Goal: Task Accomplishment & Management: Manage account settings

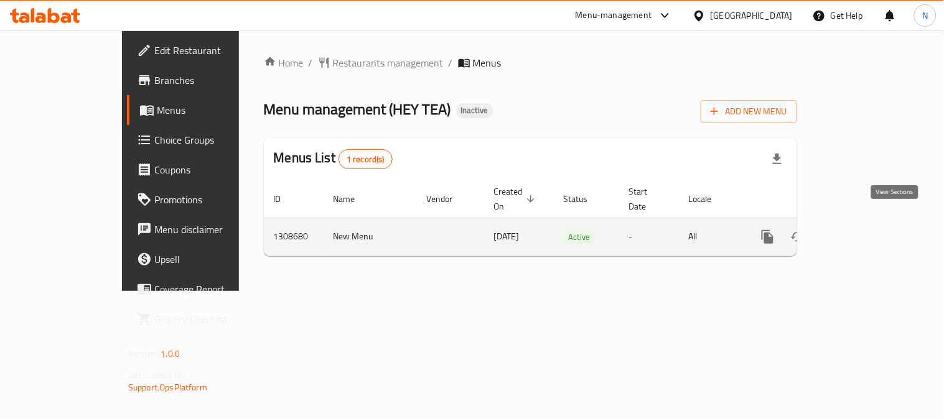
click at [865, 230] on icon "enhanced table" at bounding box center [857, 237] width 15 height 15
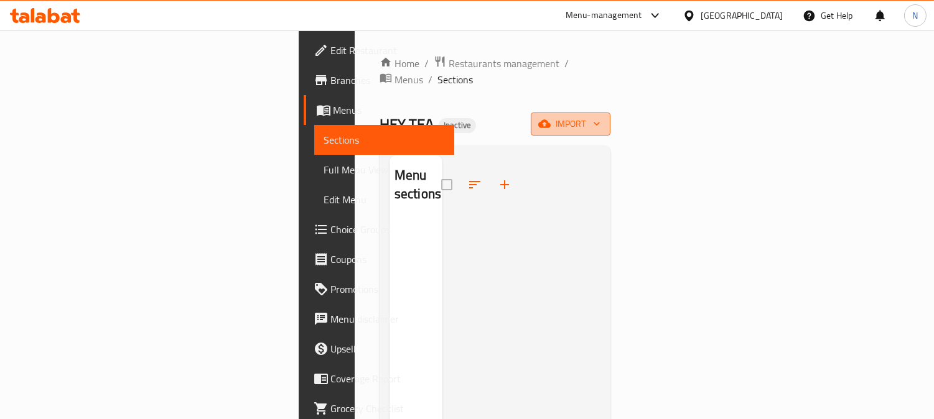
click at [600, 116] on span "import" at bounding box center [571, 124] width 60 height 16
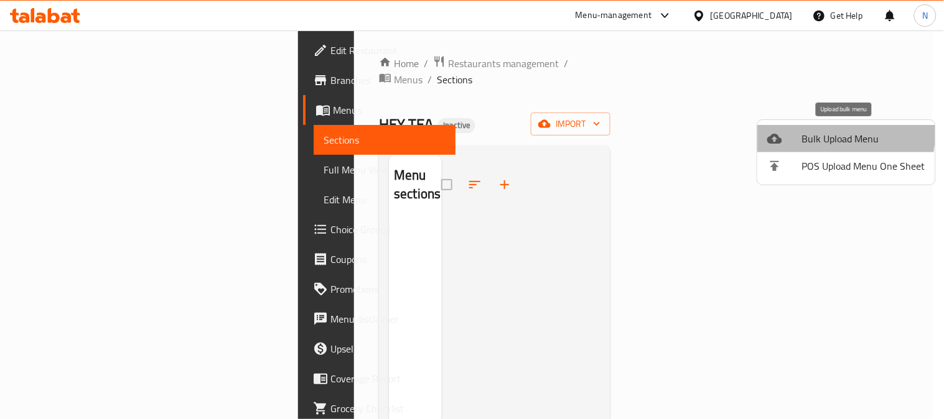
click at [806, 131] on span "Bulk Upload Menu" at bounding box center [863, 138] width 123 height 15
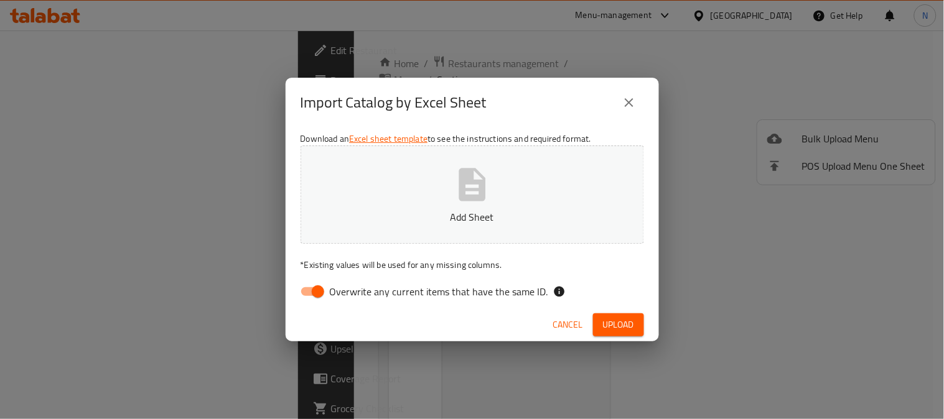
click at [308, 289] on input "Overwrite any current items that have the same ID." at bounding box center [317, 292] width 71 height 24
checkbox input "false"
click at [613, 330] on span "Upload" at bounding box center [618, 325] width 31 height 16
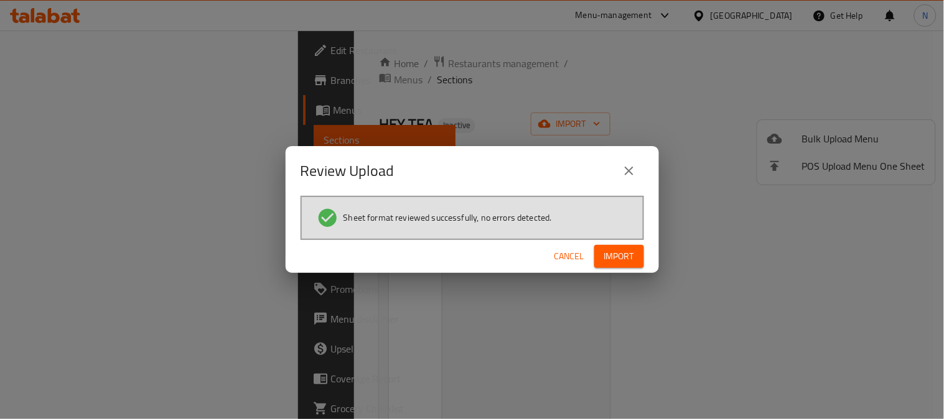
click at [638, 256] on button "Import" at bounding box center [619, 256] width 50 height 23
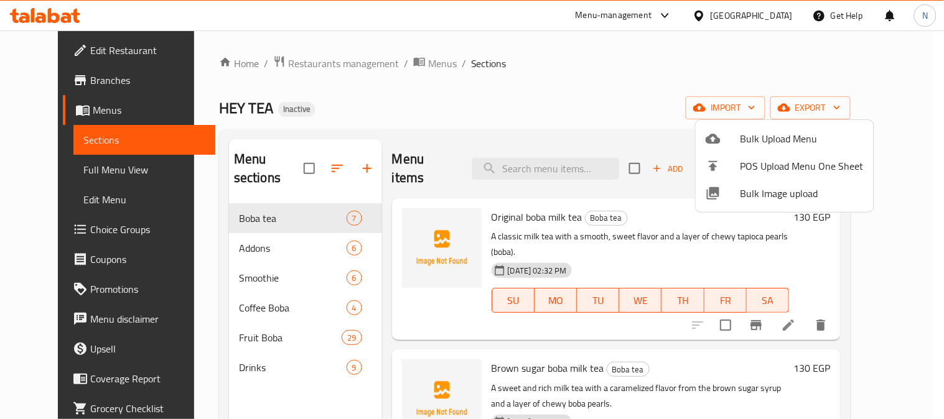
drag, startPoint x: 72, startPoint y: 171, endPoint x: 93, endPoint y: 166, distance: 22.5
click at [82, 184] on div at bounding box center [472, 209] width 944 height 419
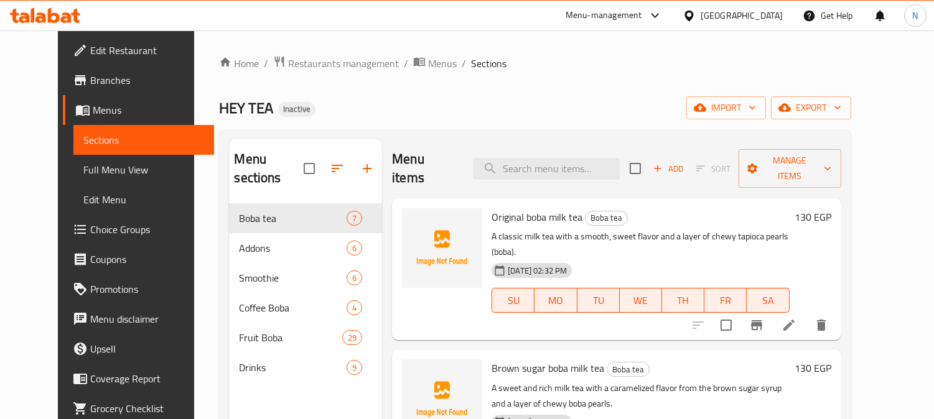
click at [90, 77] on span "Branches" at bounding box center [147, 80] width 114 height 15
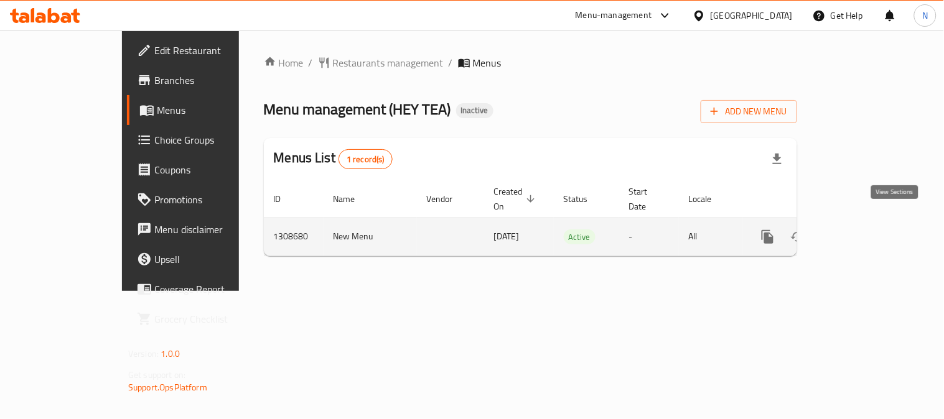
click at [865, 230] on icon "enhanced table" at bounding box center [857, 237] width 15 height 15
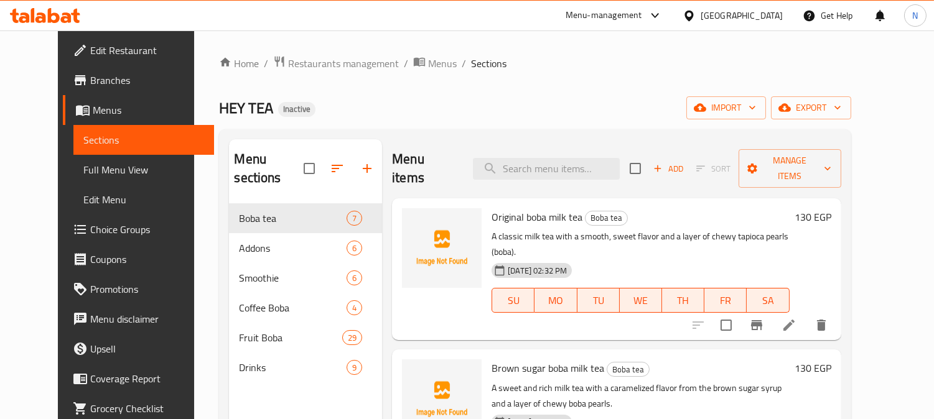
click at [85, 171] on span "Full Menu View" at bounding box center [143, 169] width 121 height 15
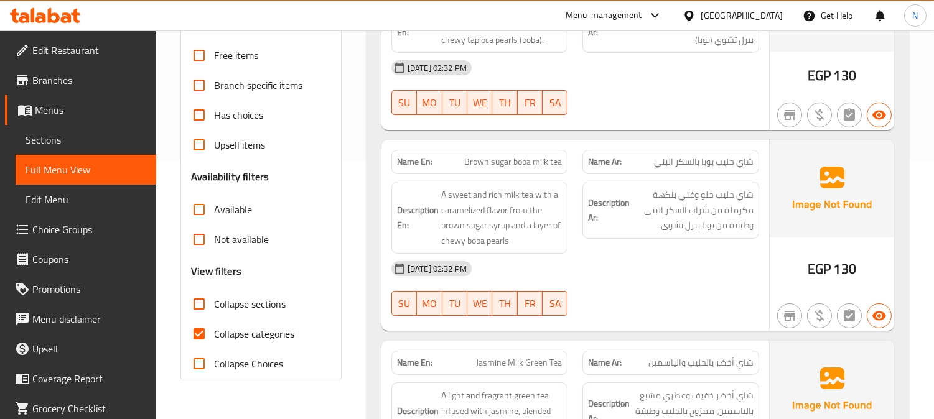
scroll to position [276, 0]
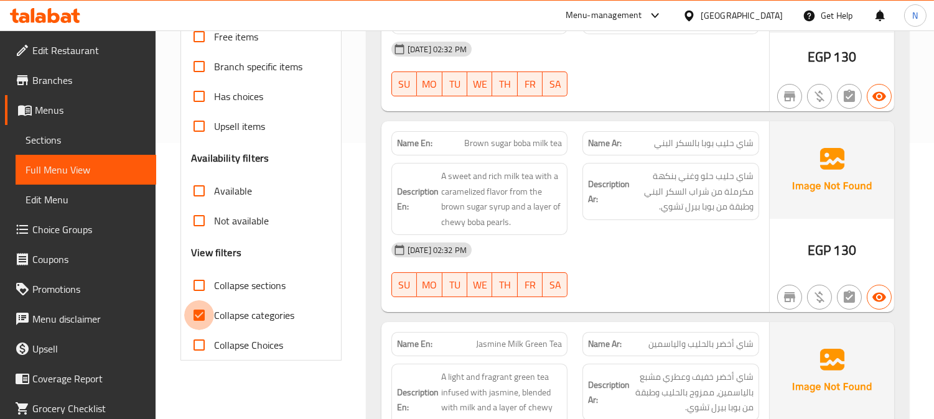
drag, startPoint x: 207, startPoint y: 312, endPoint x: 329, endPoint y: 306, distance: 122.1
click at [205, 312] on input "Collapse categories" at bounding box center [199, 316] width 30 height 30
checkbox input "false"
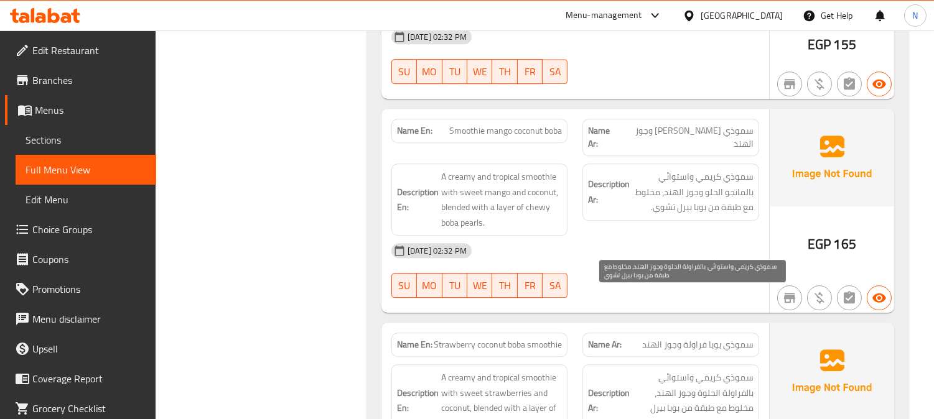
scroll to position [6845, 0]
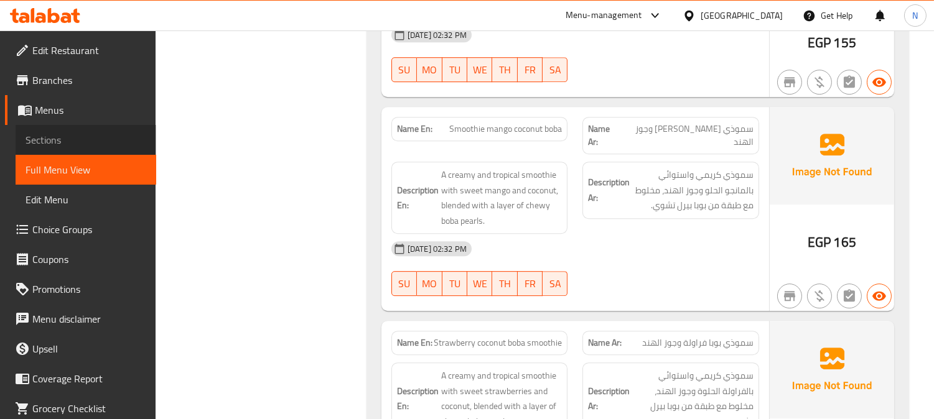
click at [96, 146] on span "Sections" at bounding box center [86, 140] width 121 height 15
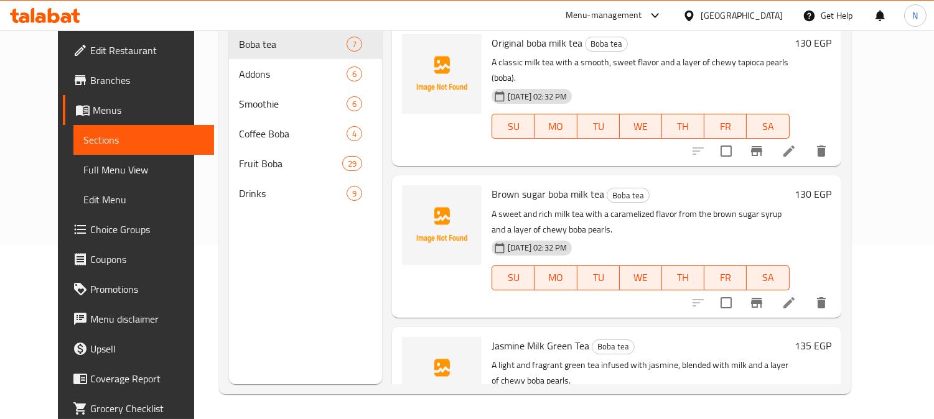
scroll to position [174, 0]
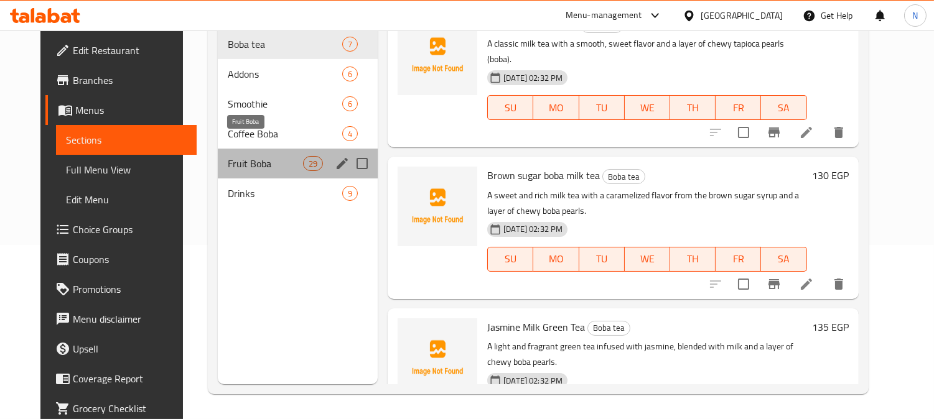
click at [234, 156] on span "Fruit Boba" at bounding box center [265, 163] width 75 height 15
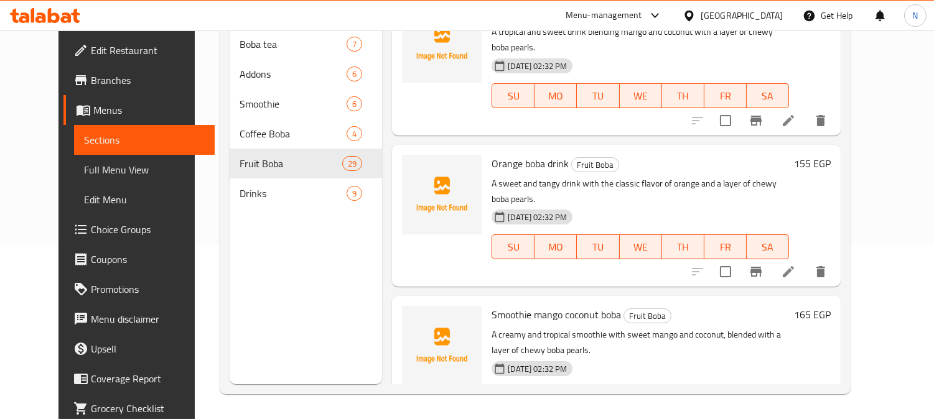
scroll to position [1244, 0]
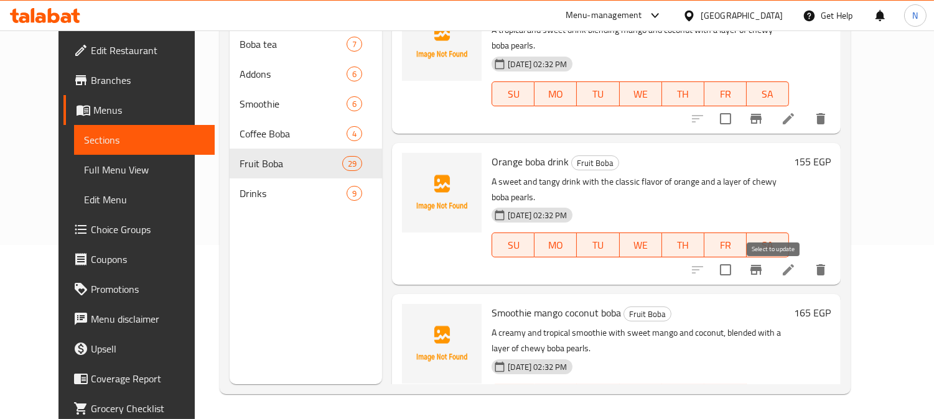
click at [739, 409] on input "checkbox" at bounding box center [725, 422] width 26 height 26
checkbox input "true"
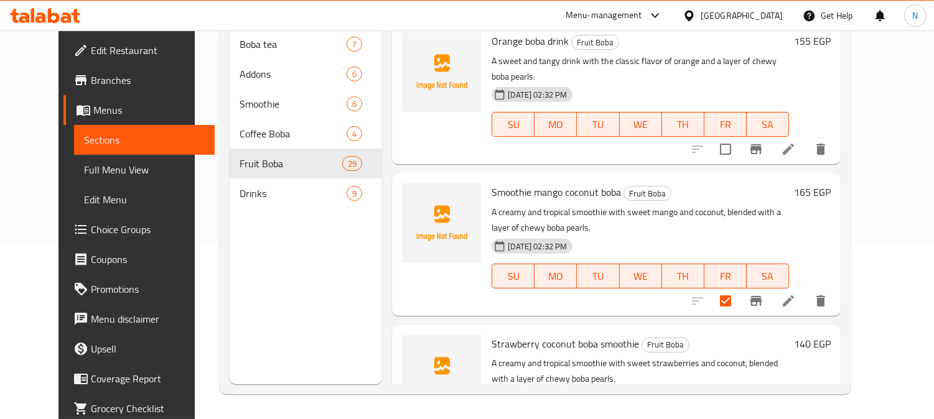
scroll to position [1383, 0]
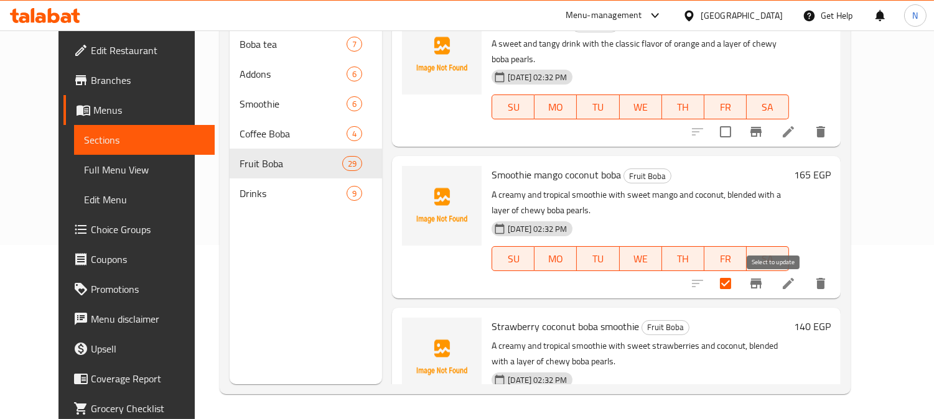
checkbox input "true"
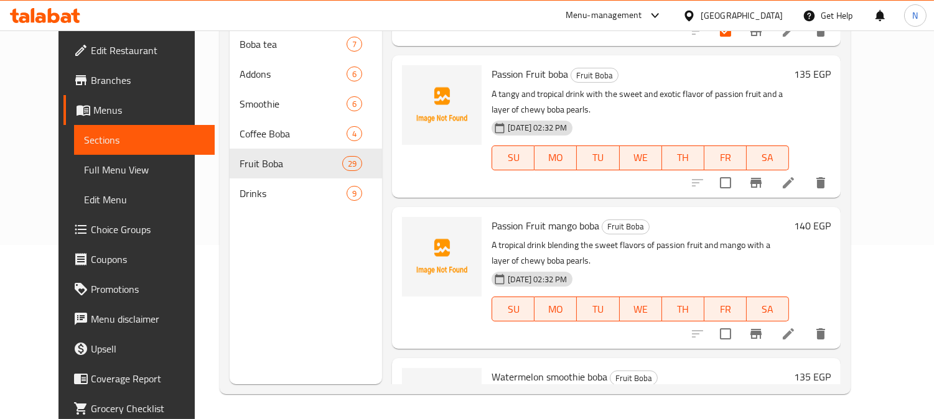
scroll to position [1797, 0]
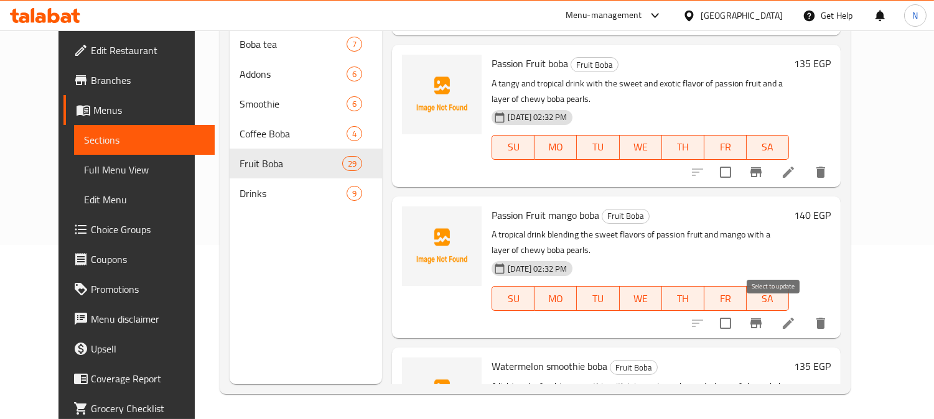
checkbox input "true"
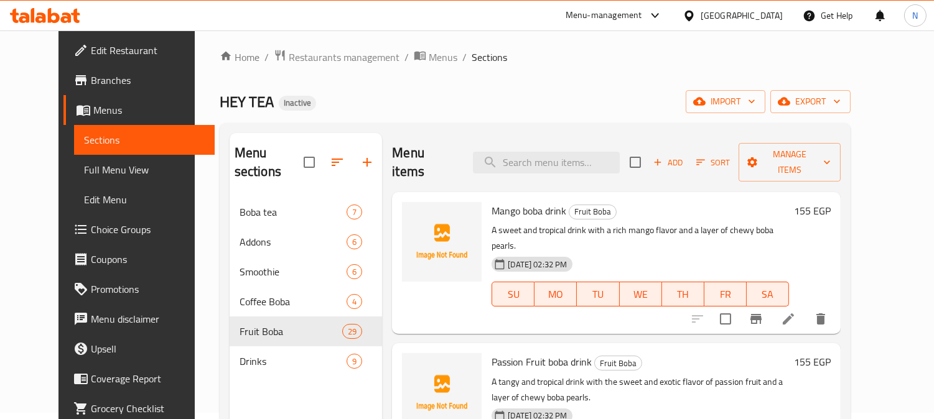
scroll to position [0, 0]
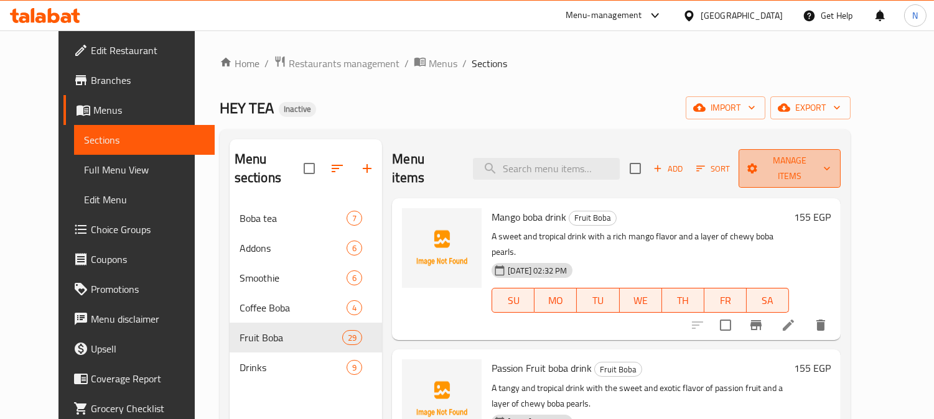
click at [819, 150] on button "Manage items" at bounding box center [790, 168] width 103 height 39
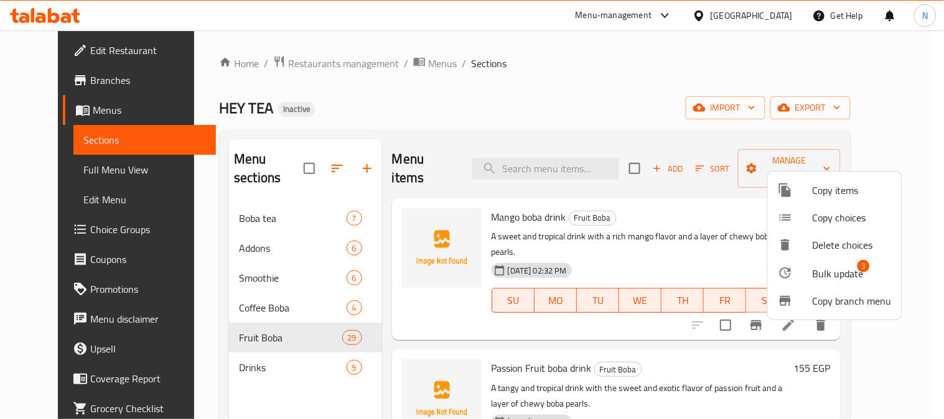
click at [830, 278] on span "Bulk update" at bounding box center [838, 273] width 51 height 15
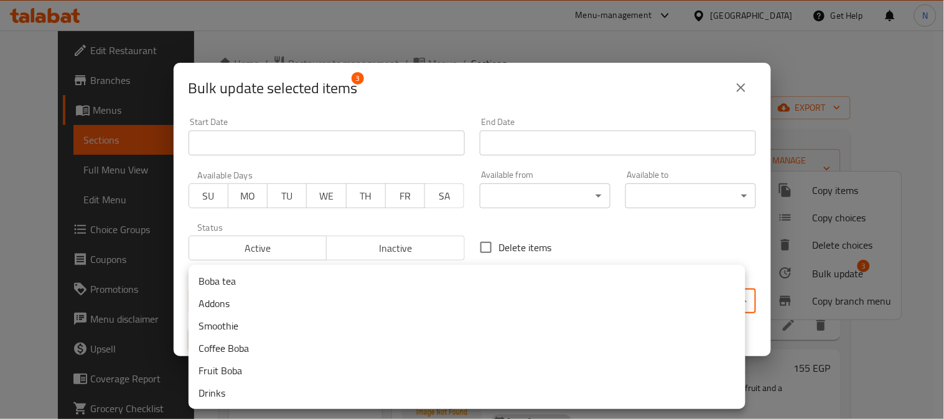
click at [248, 297] on body "​ Menu-management Egypt Get Help N Edit Restaurant Branches Menus Sections Full…" at bounding box center [472, 224] width 944 height 389
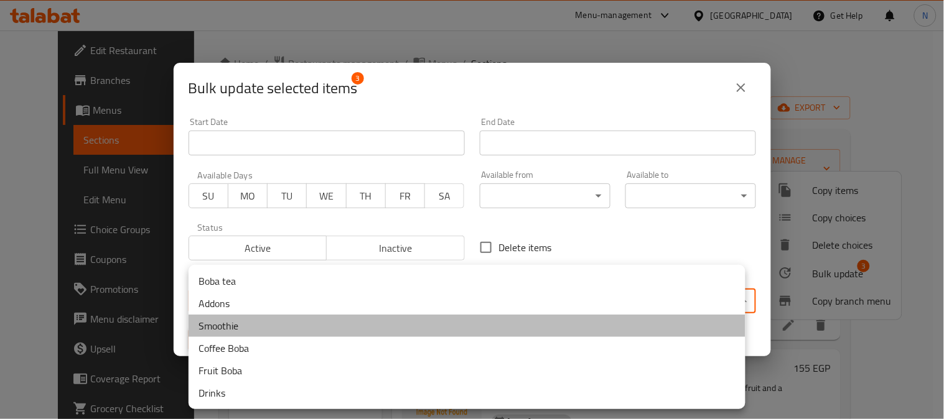
click at [263, 327] on li "Smoothie" at bounding box center [467, 326] width 557 height 22
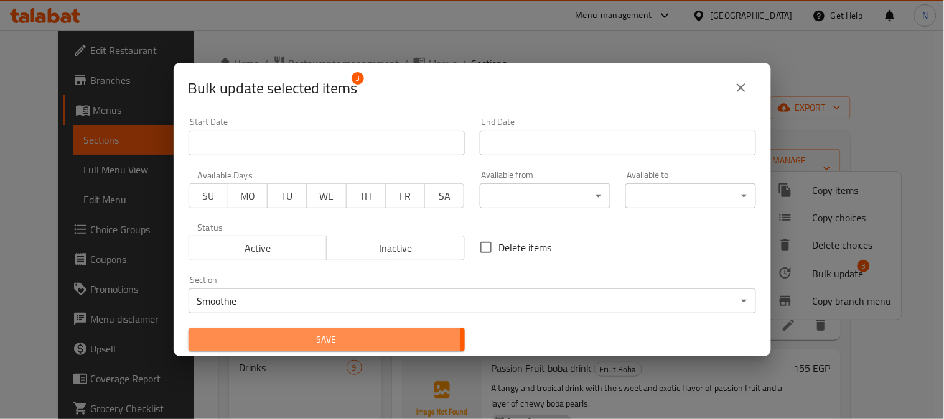
click at [272, 340] on span "Save" at bounding box center [326, 340] width 256 height 16
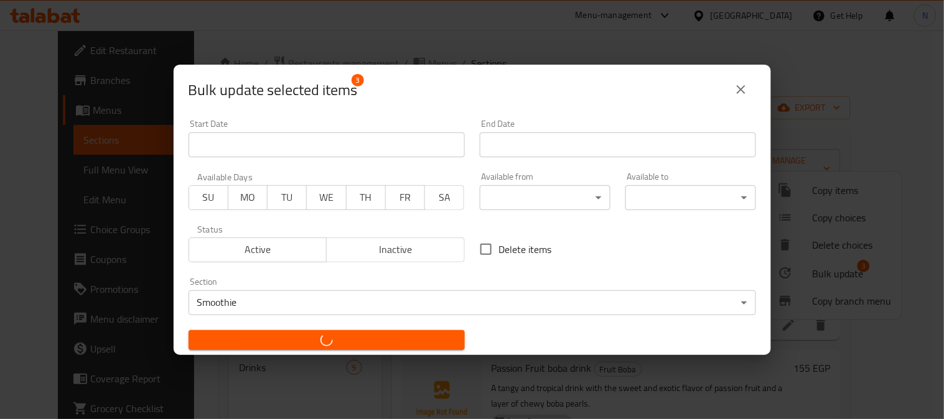
checkbox input "false"
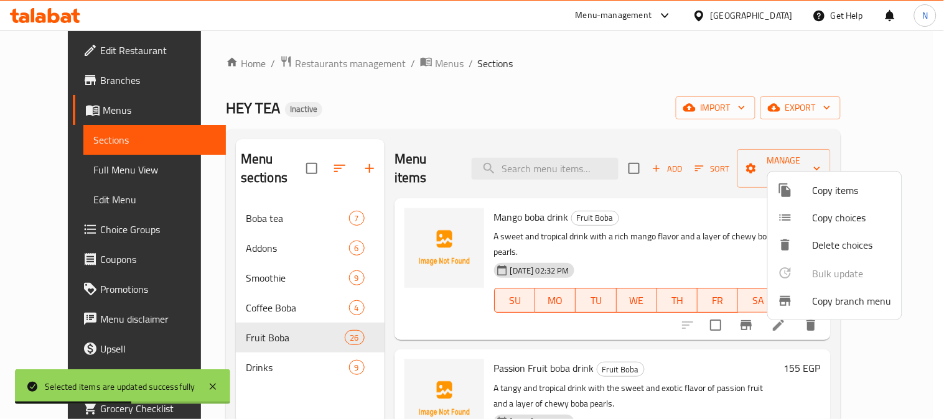
click at [297, 227] on div at bounding box center [472, 209] width 944 height 419
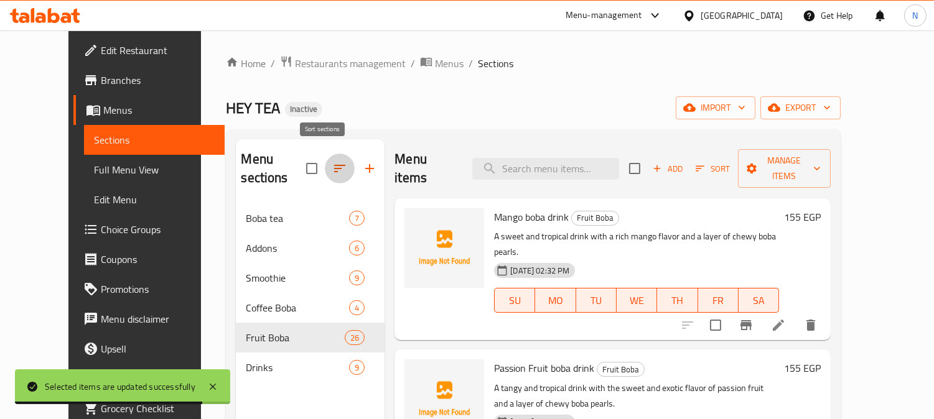
click at [332, 161] on icon "button" at bounding box center [339, 168] width 15 height 15
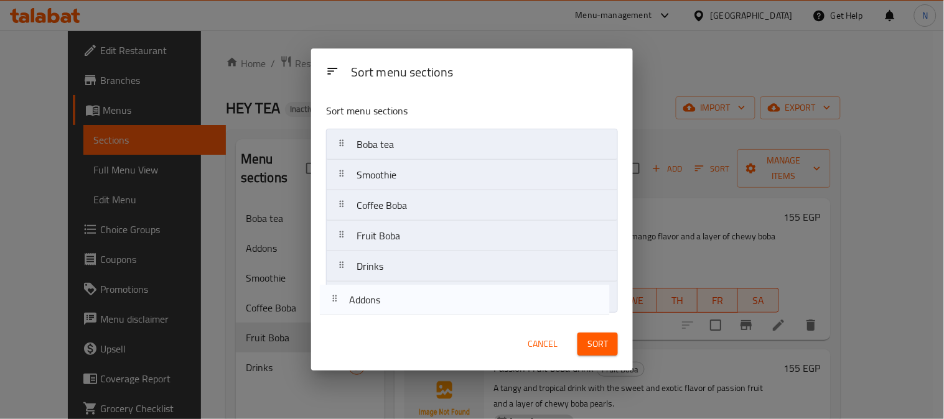
drag, startPoint x: 399, startPoint y: 181, endPoint x: 392, endPoint y: 309, distance: 127.8
click at [392, 310] on nav "Boba tea Addons Smoothie Coffee Boba Fruit Boba Drinks" at bounding box center [472, 221] width 292 height 184
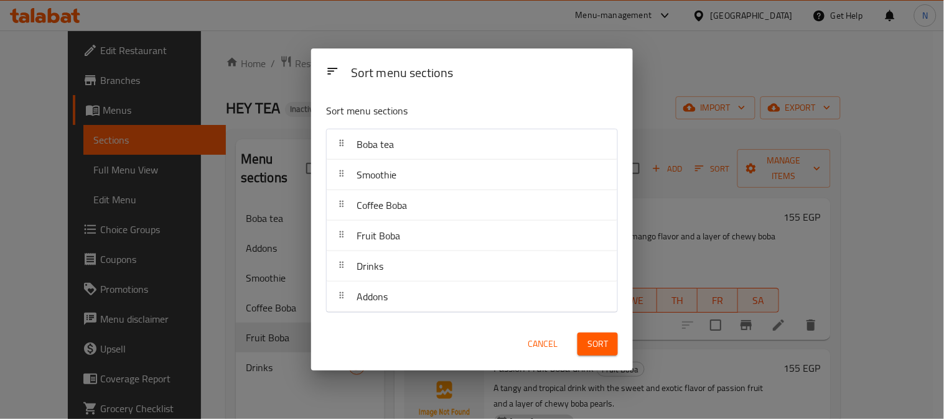
click at [587, 340] on button "Sort" at bounding box center [597, 344] width 40 height 23
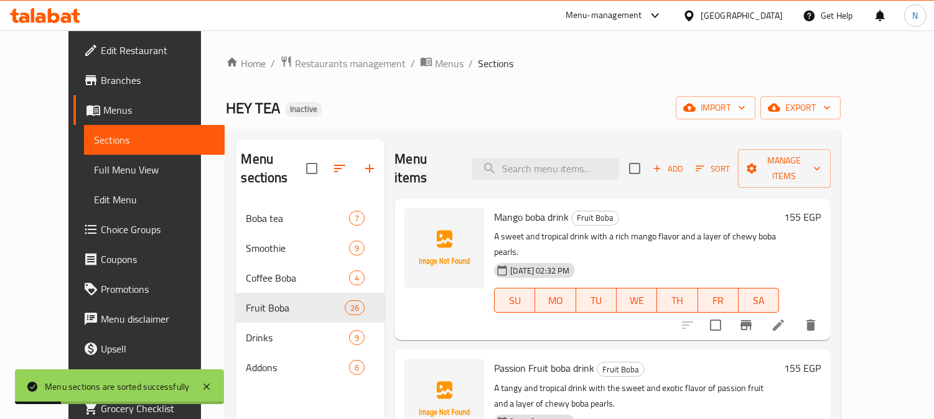
click at [94, 165] on span "Full Menu View" at bounding box center [154, 169] width 121 height 15
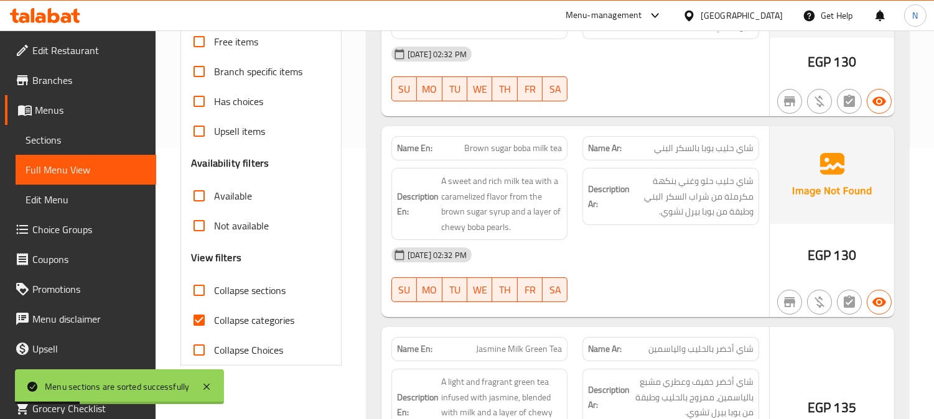
scroll to position [276, 0]
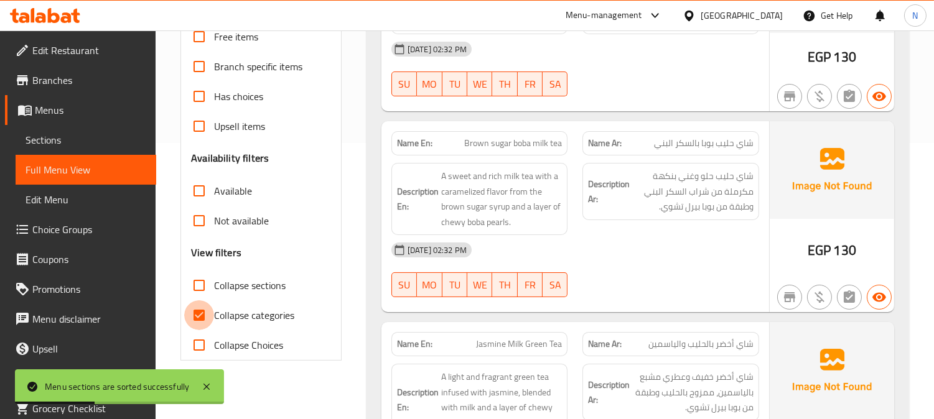
click at [198, 309] on input "Collapse categories" at bounding box center [199, 316] width 30 height 30
checkbox input "false"
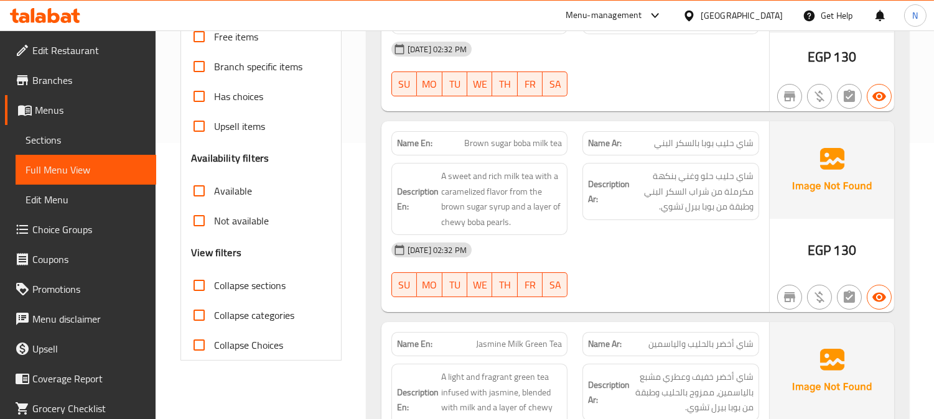
click at [653, 226] on div "Description Ar: شاي حليب حلو وغني بنكهة مكرملة من شراب السكر البني وطبقة من بوب…" at bounding box center [671, 199] width 192 height 87
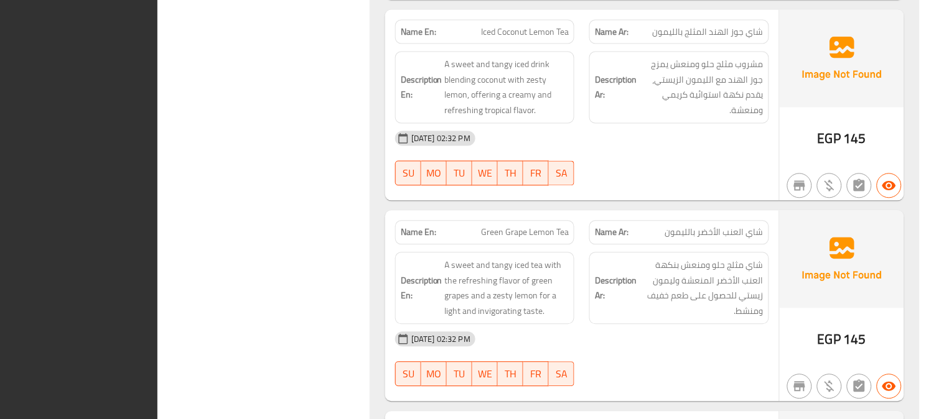
scroll to position [0, 0]
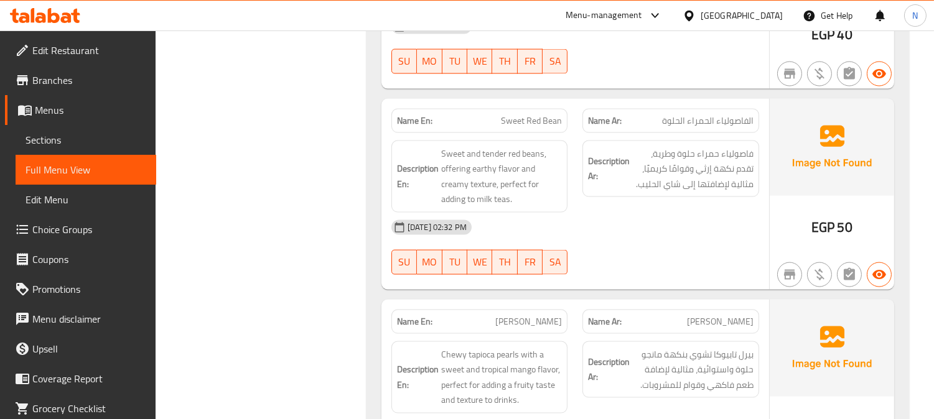
click at [84, 138] on span "Sections" at bounding box center [86, 140] width 121 height 15
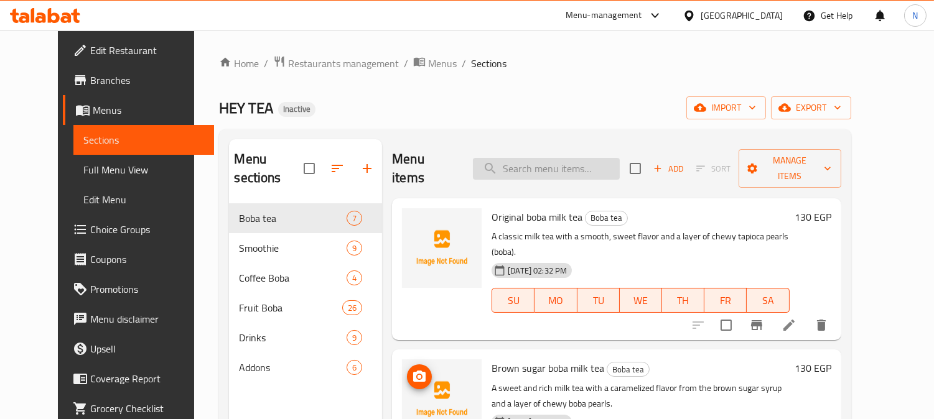
paste input "Smoothie latte"
click at [577, 158] on input "search" at bounding box center [546, 169] width 147 height 22
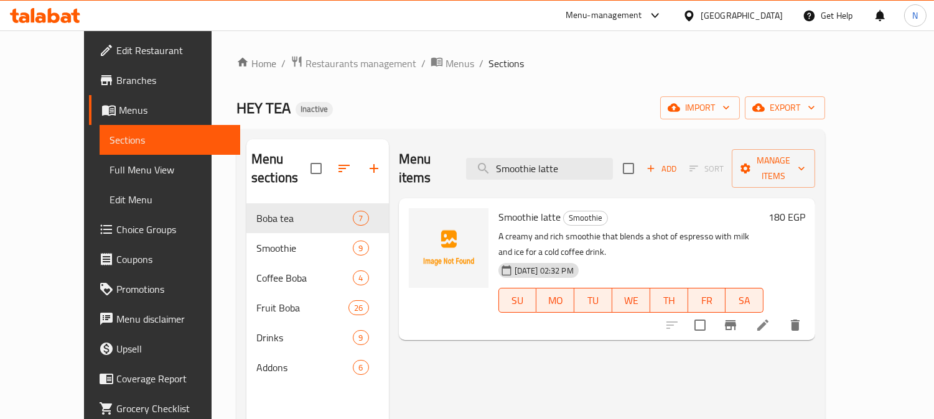
type input "Smoothie latte"
click at [768, 320] on icon at bounding box center [762, 325] width 11 height 11
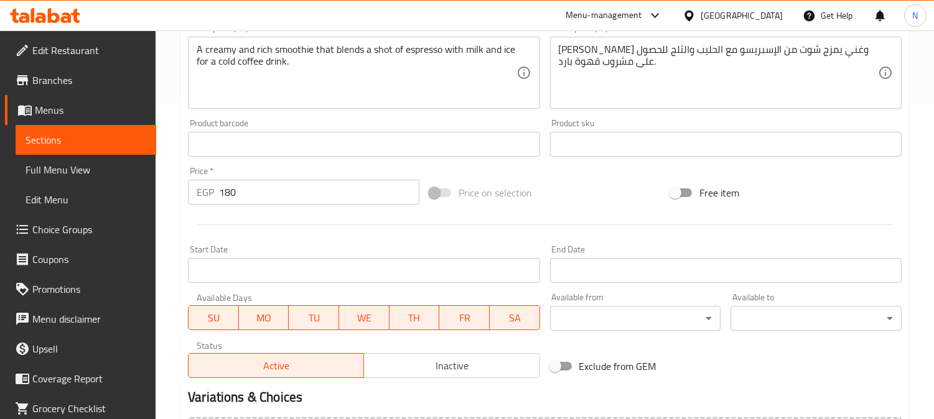
scroll to position [345, 0]
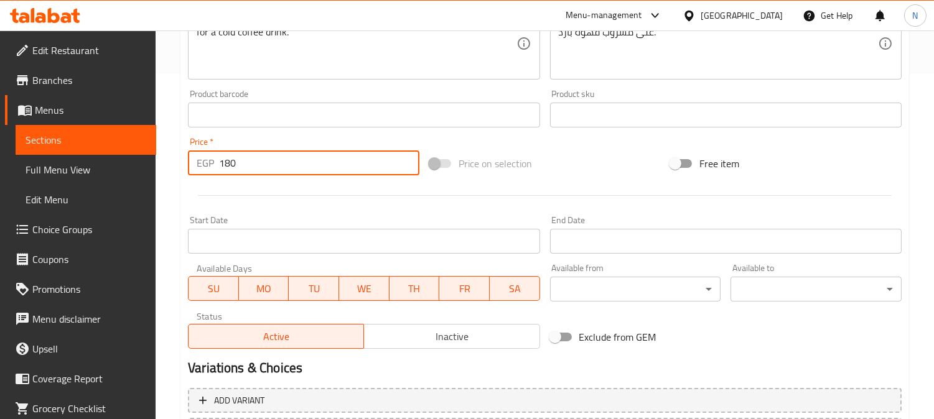
click at [226, 162] on input "180" at bounding box center [319, 163] width 200 height 25
type input "130"
click at [268, 197] on div at bounding box center [545, 195] width 724 height 30
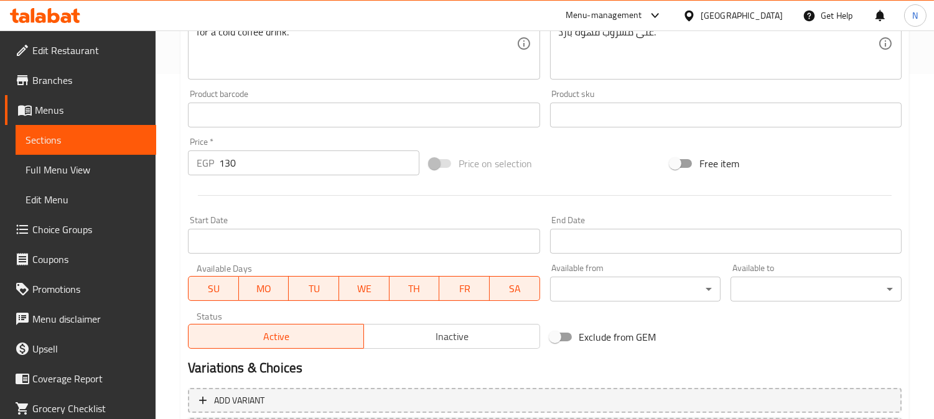
scroll to position [457, 0]
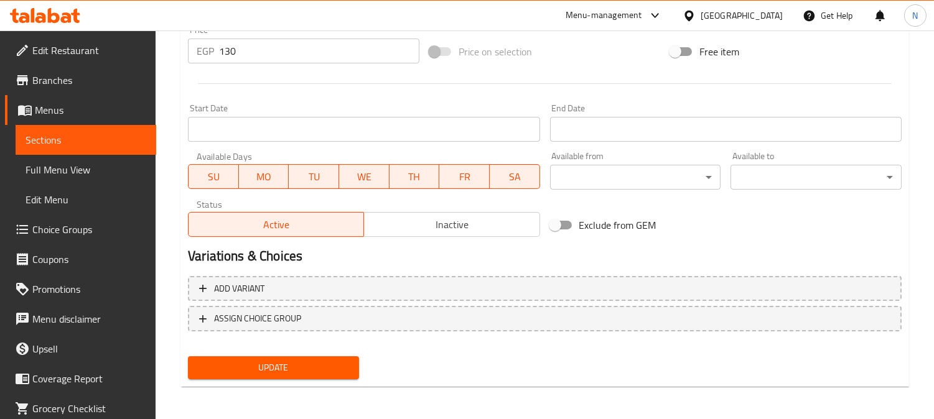
click at [253, 378] on div "Update" at bounding box center [273, 368] width 181 height 33
drag, startPoint x: 263, startPoint y: 370, endPoint x: 282, endPoint y: 371, distance: 18.8
click at [264, 369] on span "Update" at bounding box center [273, 368] width 151 height 16
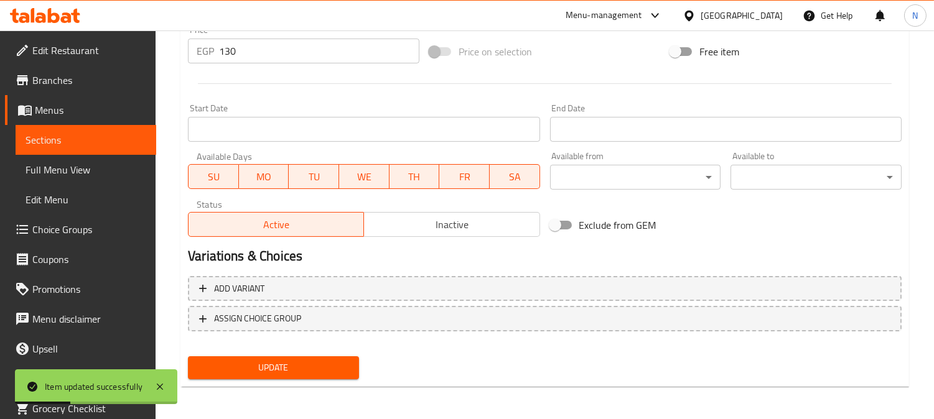
click at [464, 373] on div "Update" at bounding box center [545, 368] width 724 height 33
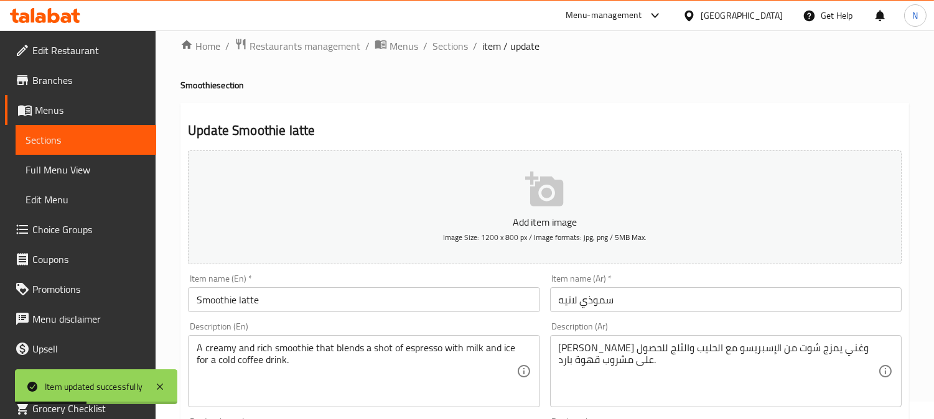
scroll to position [0, 0]
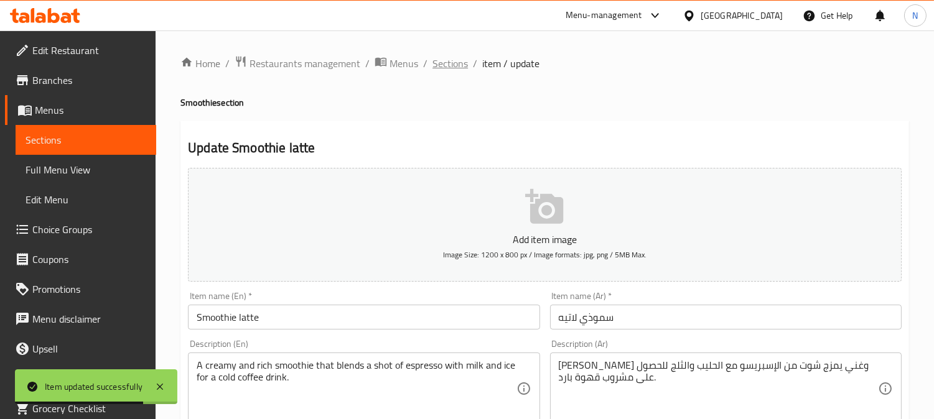
click at [447, 62] on span "Sections" at bounding box center [449, 63] width 35 height 15
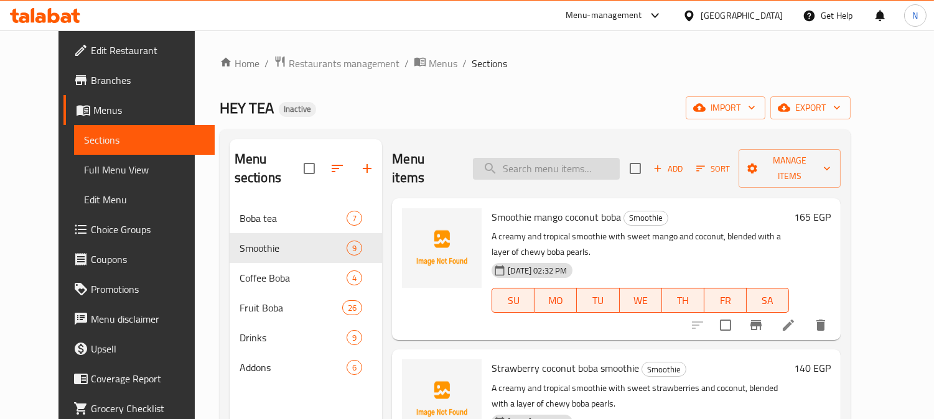
click at [589, 160] on input "search" at bounding box center [546, 169] width 147 height 22
paste input "Jasmine Milk Green Tea"
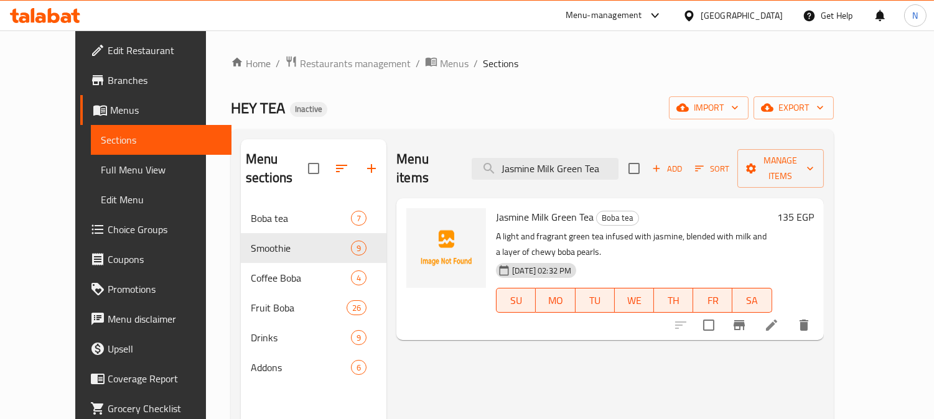
type input "Jasmine Milk Green Tea"
click at [789, 314] on li at bounding box center [771, 325] width 35 height 22
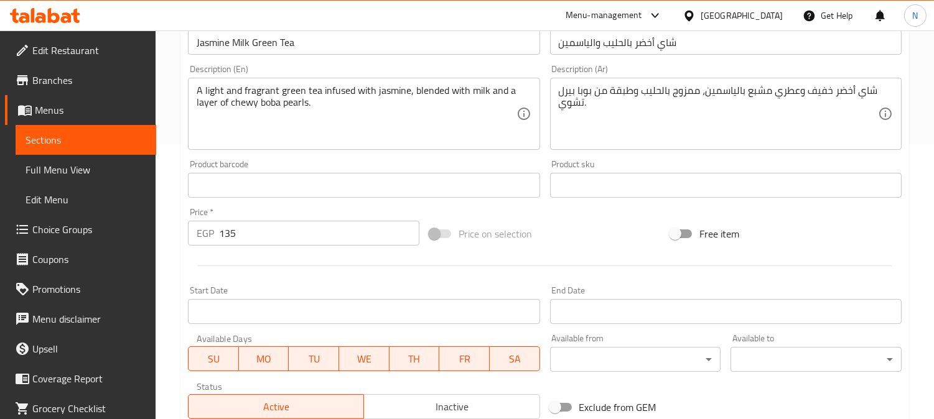
scroll to position [276, 0]
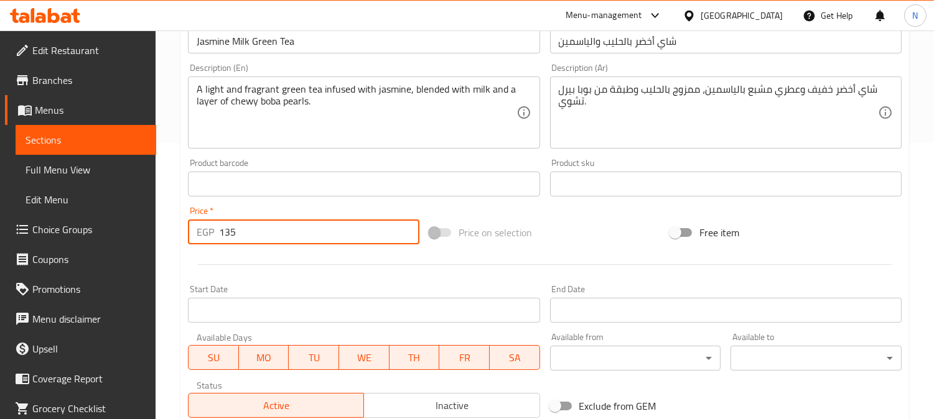
drag, startPoint x: 243, startPoint y: 227, endPoint x: 224, endPoint y: 227, distance: 18.7
click at [224, 227] on input "135" at bounding box center [319, 232] width 200 height 25
type input "140"
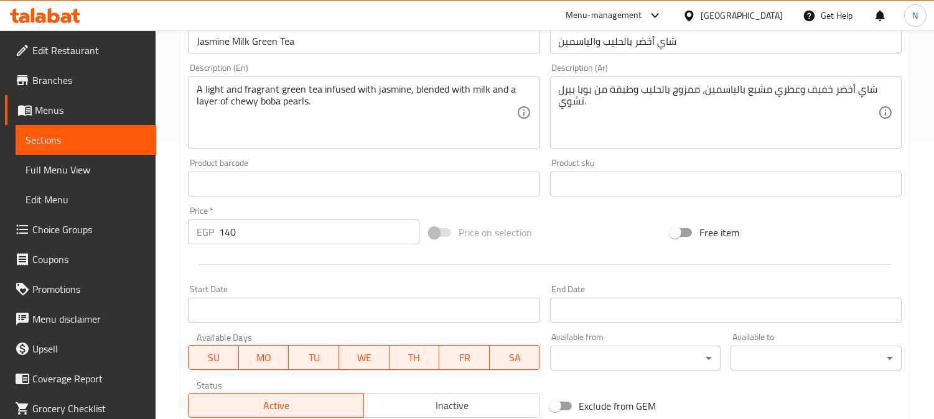
drag, startPoint x: 256, startPoint y: 264, endPoint x: 278, endPoint y: 306, distance: 47.6
click at [256, 263] on div at bounding box center [545, 265] width 724 height 30
click at [805, 220] on div "Free item" at bounding box center [785, 233] width 241 height 34
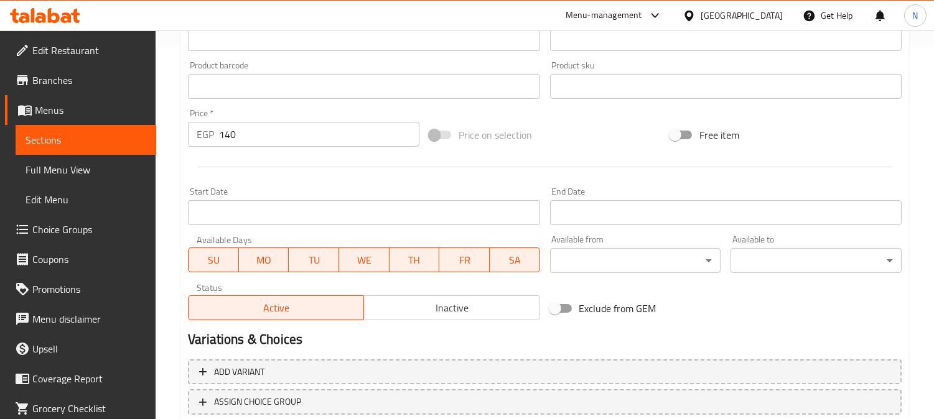
scroll to position [457, 0]
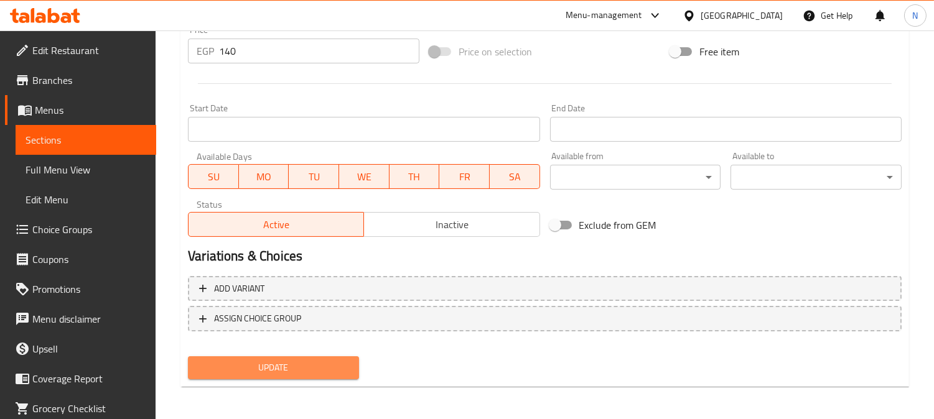
click at [303, 366] on span "Update" at bounding box center [273, 368] width 151 height 16
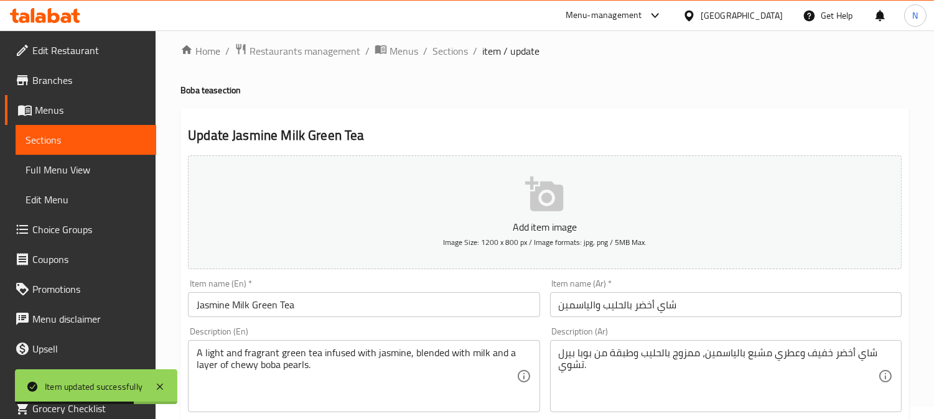
scroll to position [0, 0]
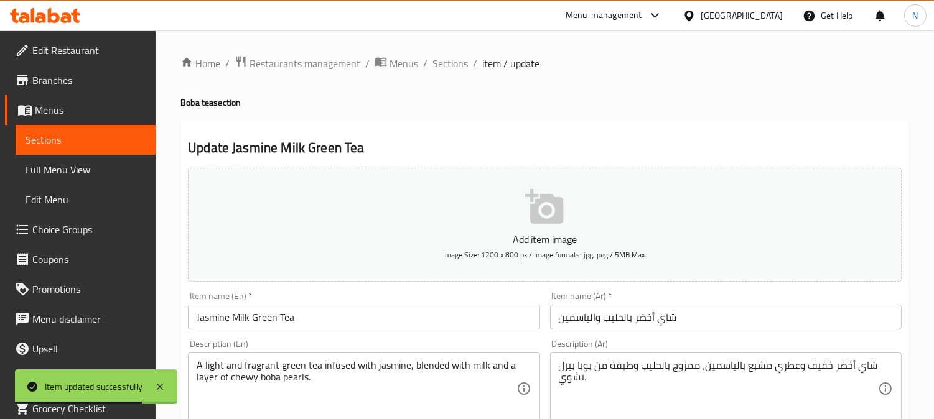
click at [455, 66] on span "Sections" at bounding box center [449, 63] width 35 height 15
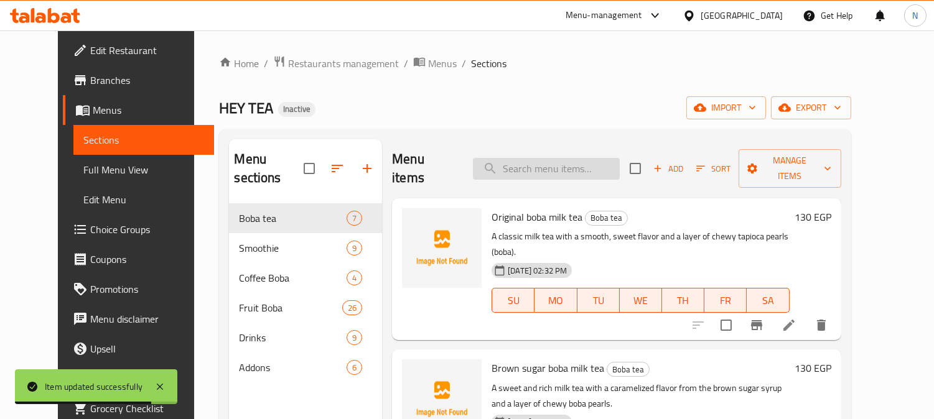
click at [564, 158] on input "search" at bounding box center [546, 169] width 147 height 22
paste input "Peach paradise boba"
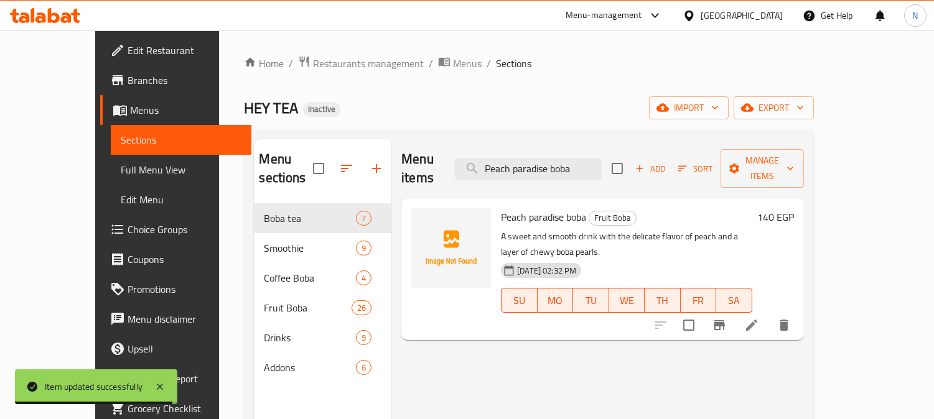
type input "Peach paradise boba"
click at [759, 318] on icon at bounding box center [751, 325] width 15 height 15
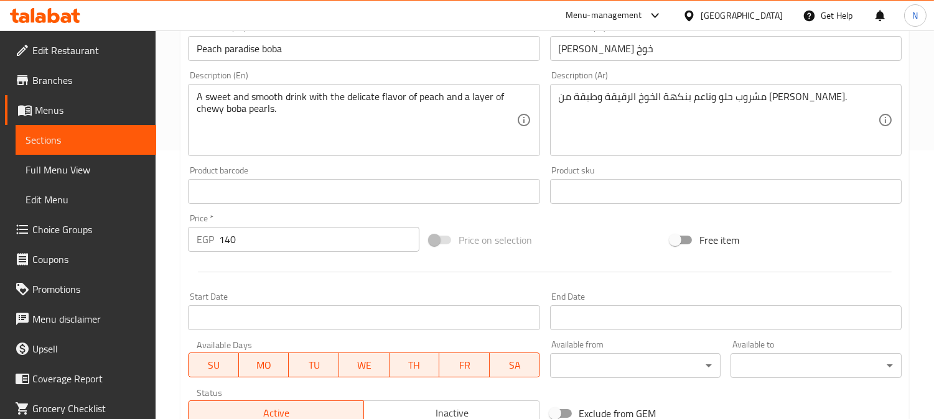
scroll to position [276, 0]
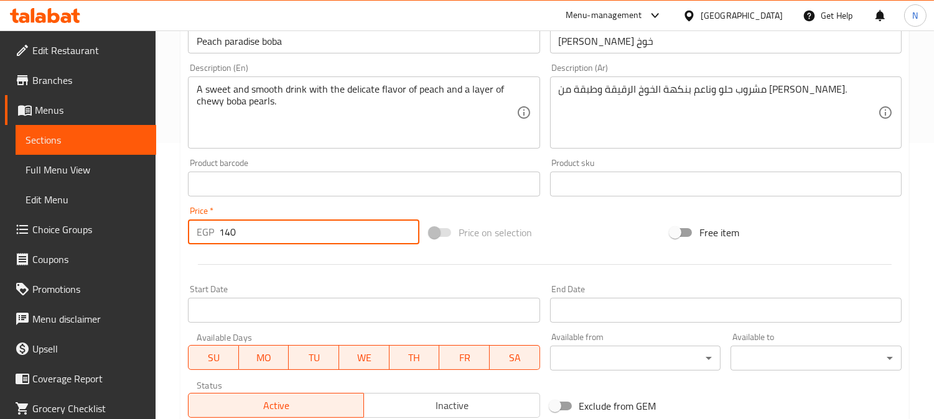
drag, startPoint x: 239, startPoint y: 235, endPoint x: 225, endPoint y: 225, distance: 16.6
click at [225, 225] on input "140" at bounding box center [319, 232] width 200 height 25
type input "135"
click at [254, 263] on div at bounding box center [545, 265] width 724 height 30
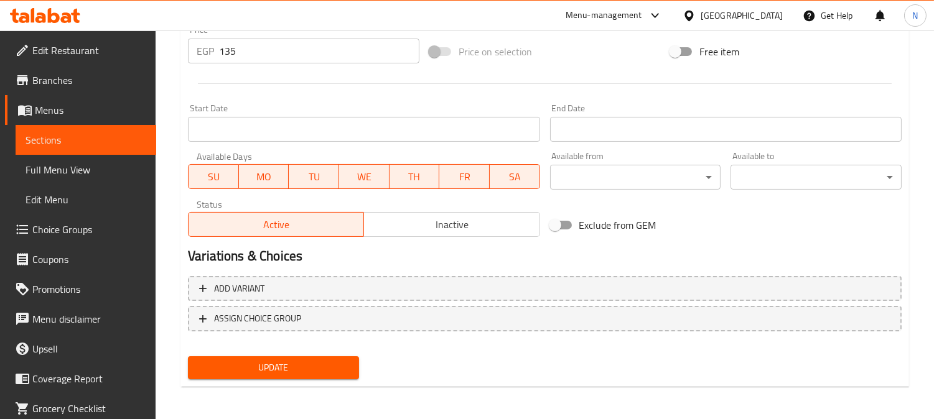
click at [290, 370] on span "Update" at bounding box center [273, 368] width 151 height 16
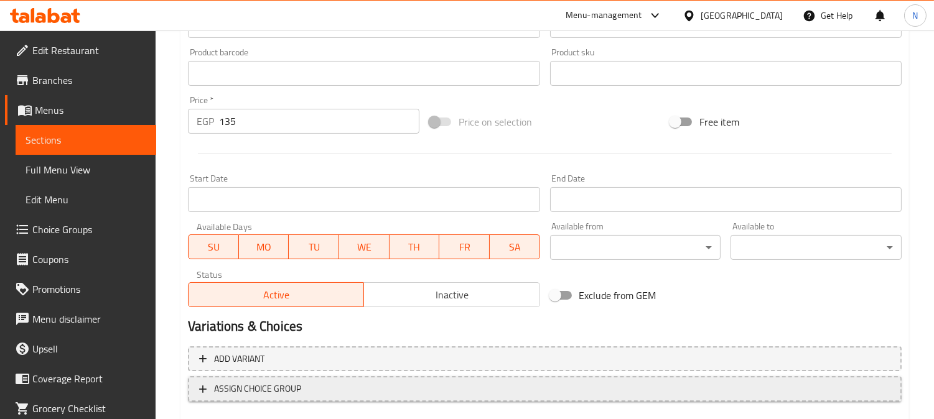
scroll to position [457, 0]
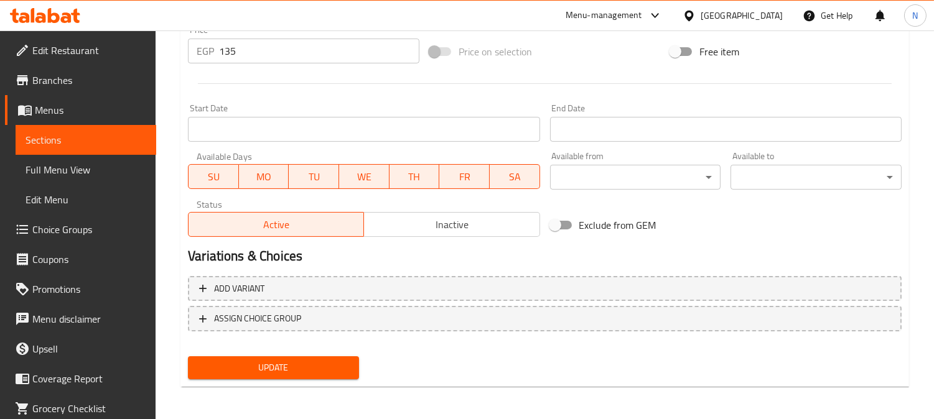
click at [314, 368] on span "Update" at bounding box center [273, 368] width 151 height 16
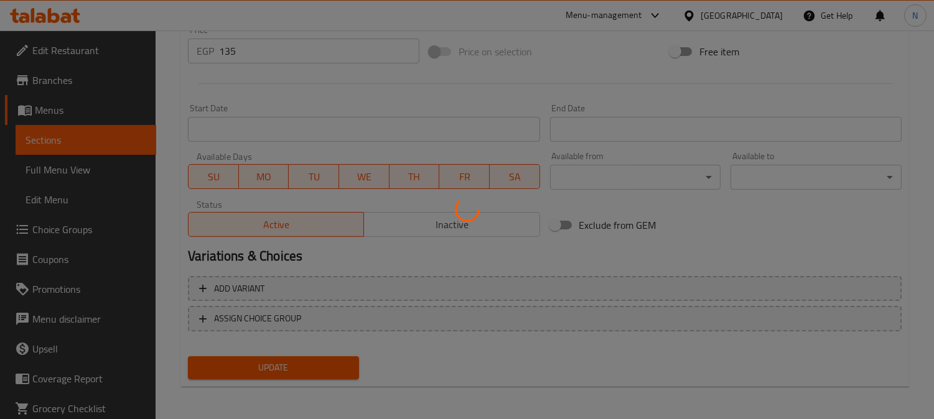
click at [83, 162] on div at bounding box center [467, 209] width 934 height 419
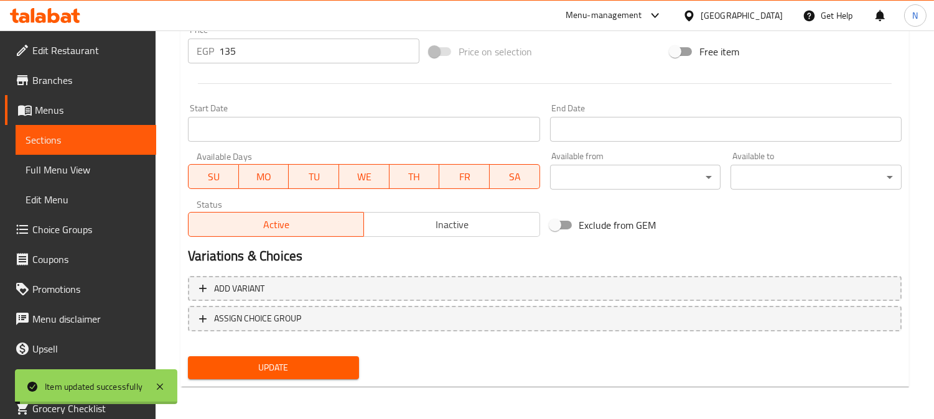
click at [82, 170] on span "Full Menu View" at bounding box center [86, 169] width 121 height 15
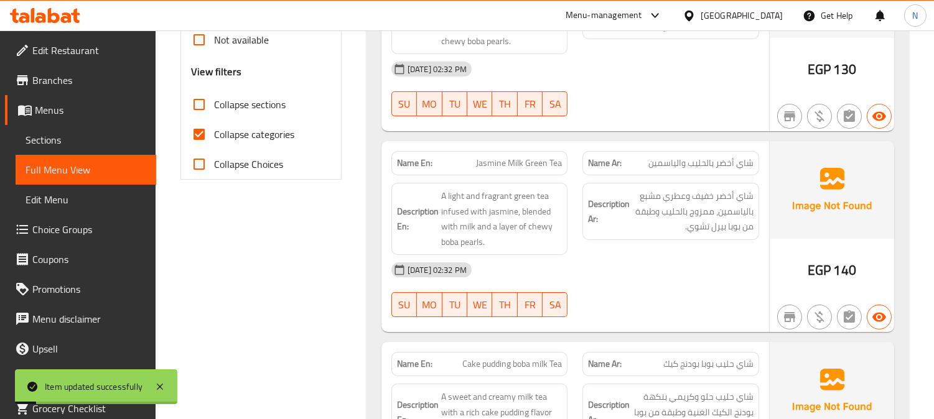
click at [204, 136] on input "Collapse categories" at bounding box center [199, 134] width 30 height 30
checkbox input "false"
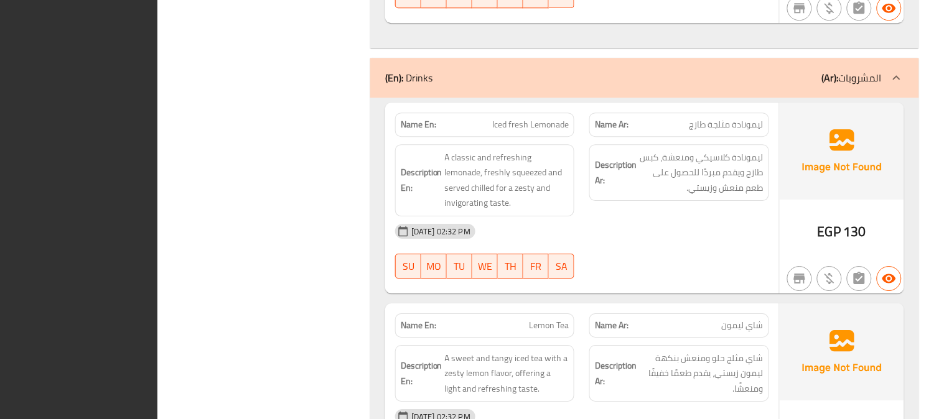
scroll to position [9691, 0]
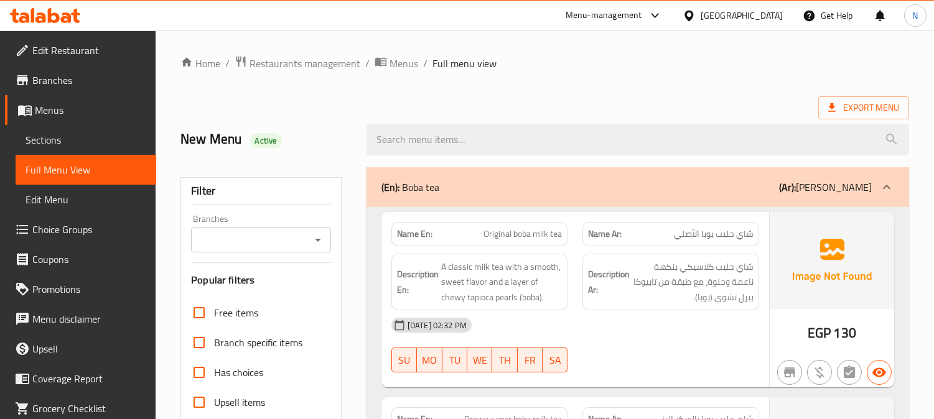
click at [772, 14] on div "Egypt" at bounding box center [742, 16] width 82 height 14
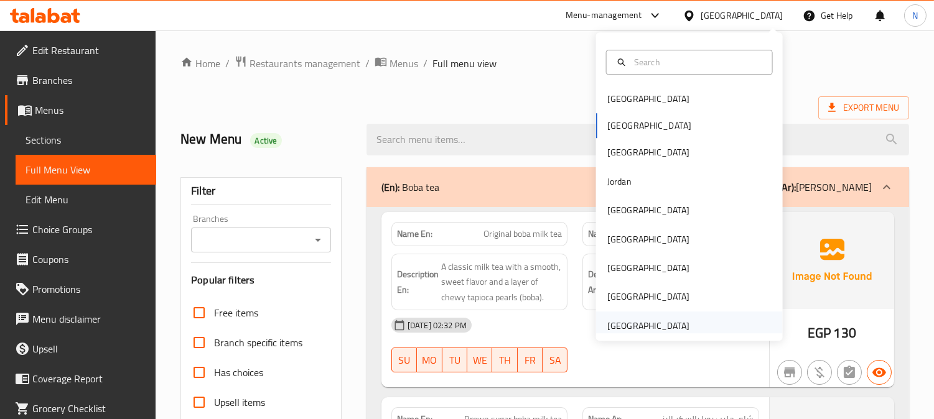
click at [648, 322] on div "[GEOGRAPHIC_DATA]" at bounding box center [648, 326] width 82 height 14
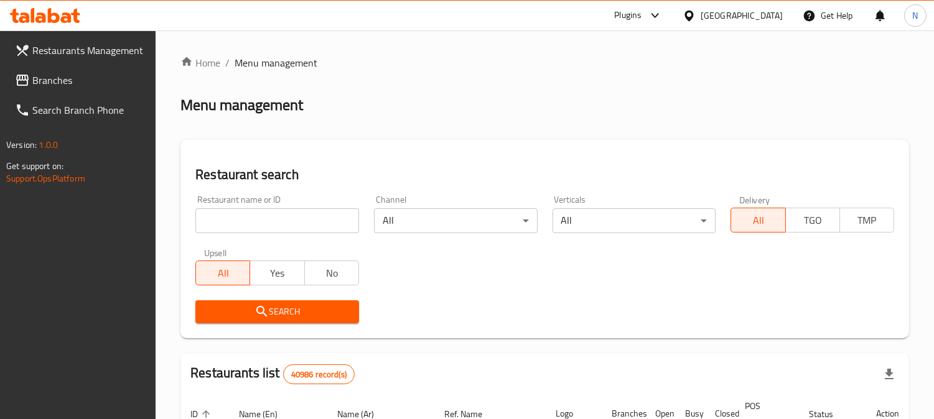
click at [84, 97] on link "Search Branch Phone" at bounding box center [80, 110] width 151 height 30
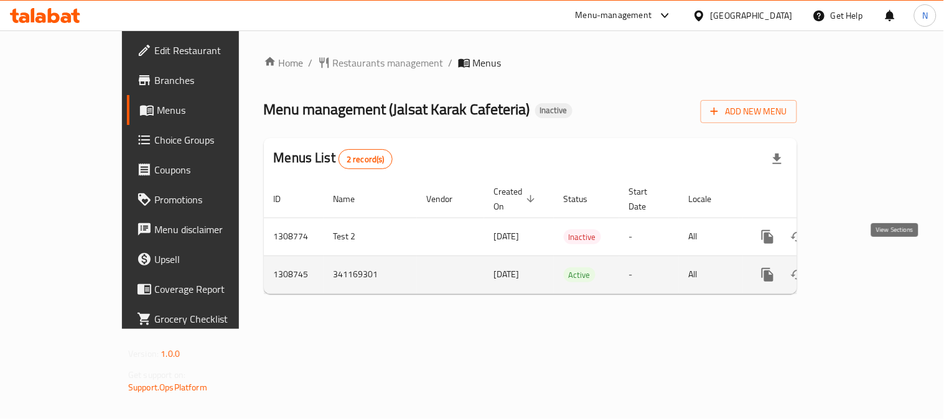
click at [865, 268] on icon "enhanced table" at bounding box center [857, 275] width 15 height 15
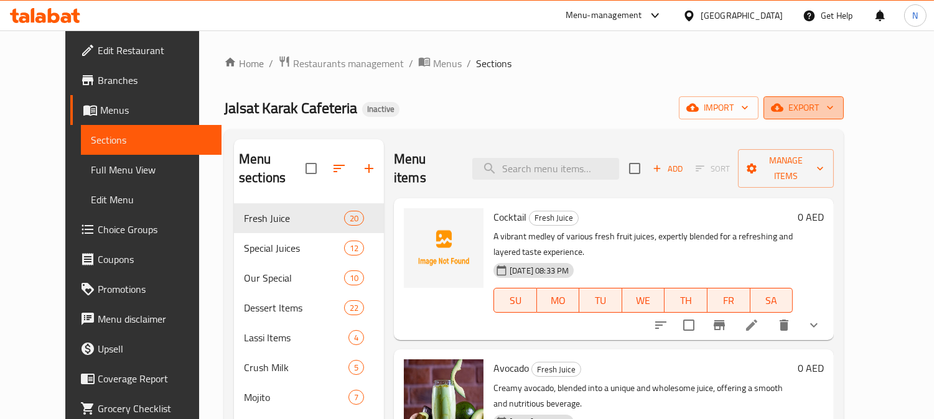
click at [783, 107] on icon "button" at bounding box center [777, 107] width 12 height 12
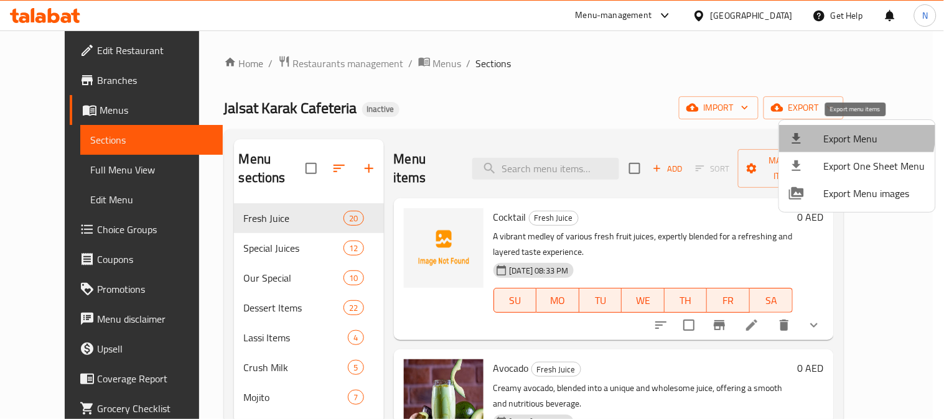
click at [832, 133] on span "Export Menu" at bounding box center [874, 138] width 101 height 15
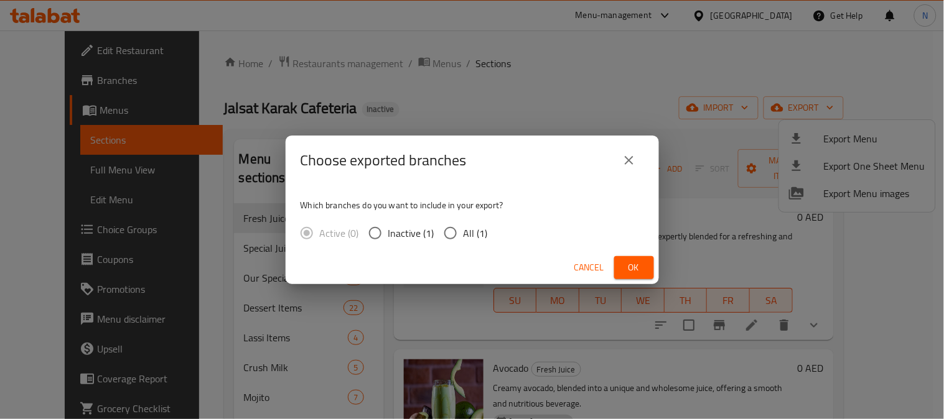
click at [451, 226] on input "All (1)" at bounding box center [450, 233] width 26 height 26
radio input "true"
click at [626, 261] on span "Ok" at bounding box center [634, 268] width 20 height 16
